Goal: Information Seeking & Learning: Learn about a topic

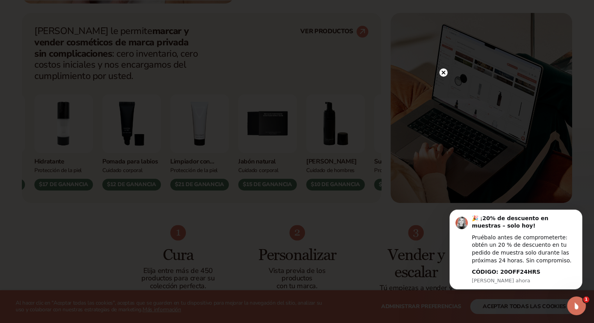
scroll to position [313, 0]
click at [442, 70] on circle at bounding box center [440, 72] width 8 height 8
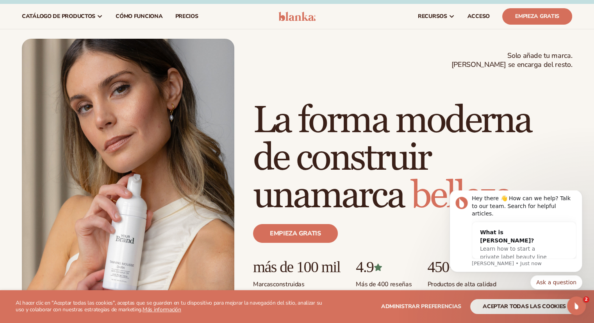
scroll to position [0, 0]
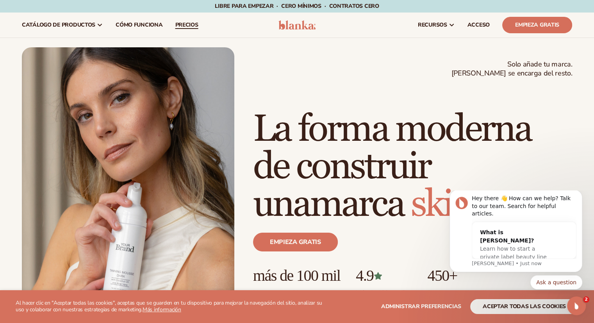
click at [187, 23] on font "precios" at bounding box center [186, 24] width 23 height 7
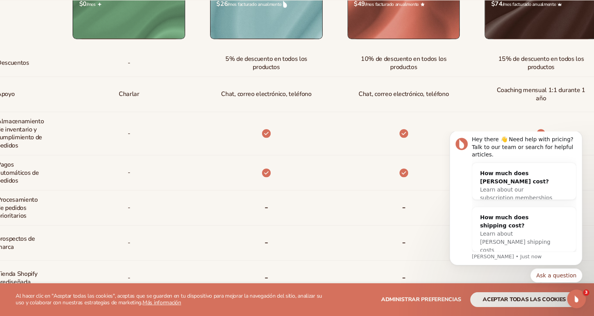
scroll to position [391, 0]
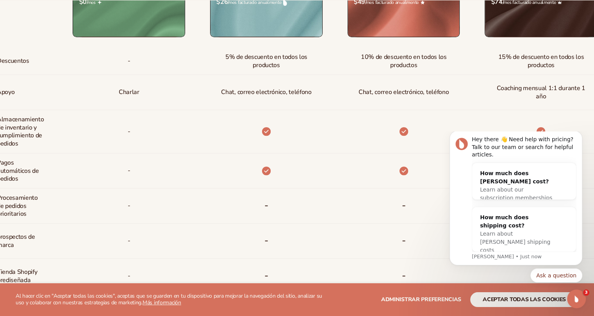
click at [32, 194] on font "Procesamiento de pedidos prioritarios" at bounding box center [17, 206] width 41 height 25
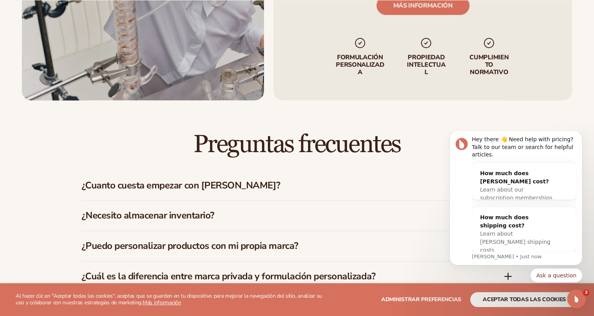
scroll to position [1055, 0]
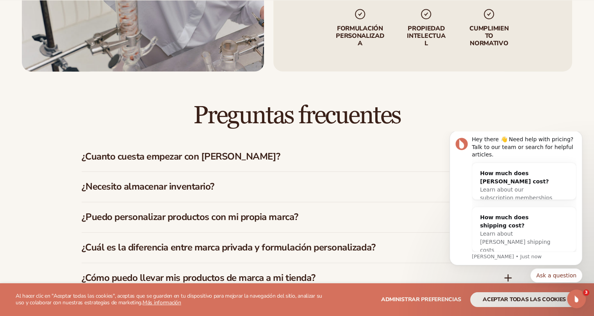
click at [182, 160] on font "¿Cuanto cuesta empezar con Blanka?" at bounding box center [181, 156] width 199 height 13
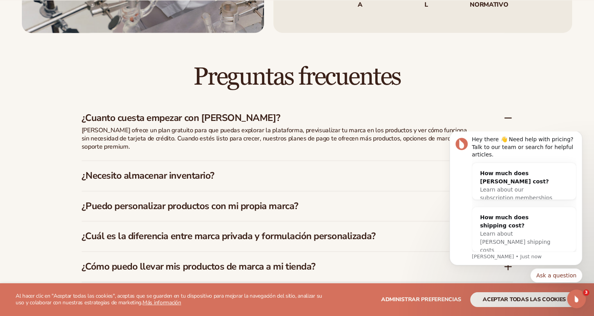
scroll to position [1094, 0]
click at [161, 185] on div "¿Necesito almacenar inventario?" at bounding box center [297, 176] width 431 height 30
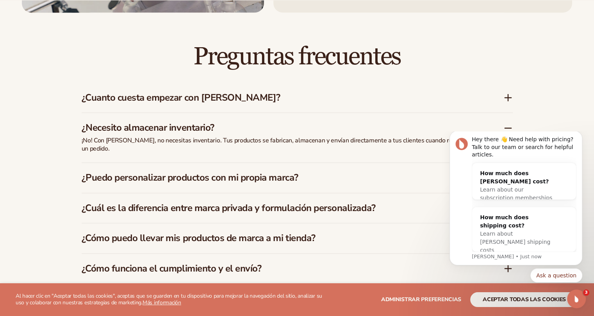
scroll to position [1133, 0]
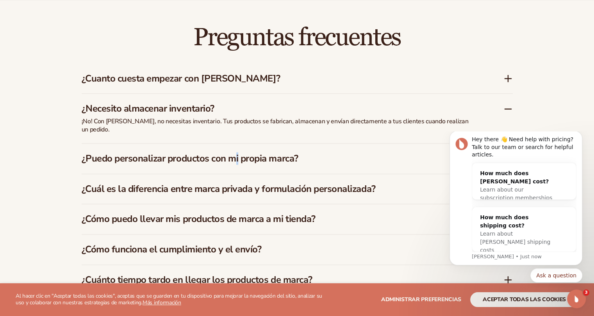
click at [238, 154] on font "¿Puedo personalizar productos con mi propia marca?" at bounding box center [190, 158] width 217 height 13
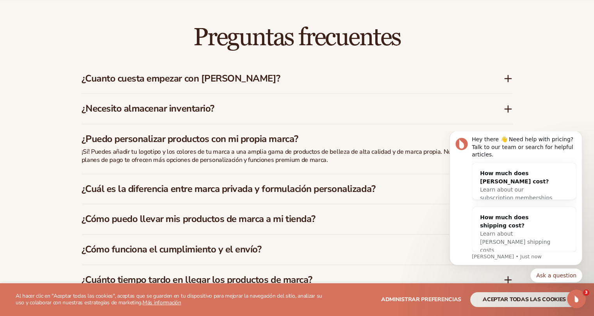
click at [269, 193] on font "¿Cuál es la diferencia entre marca privada y formulación personalizada?" at bounding box center [229, 189] width 294 height 13
